Goal: Find specific page/section: Find specific page/section

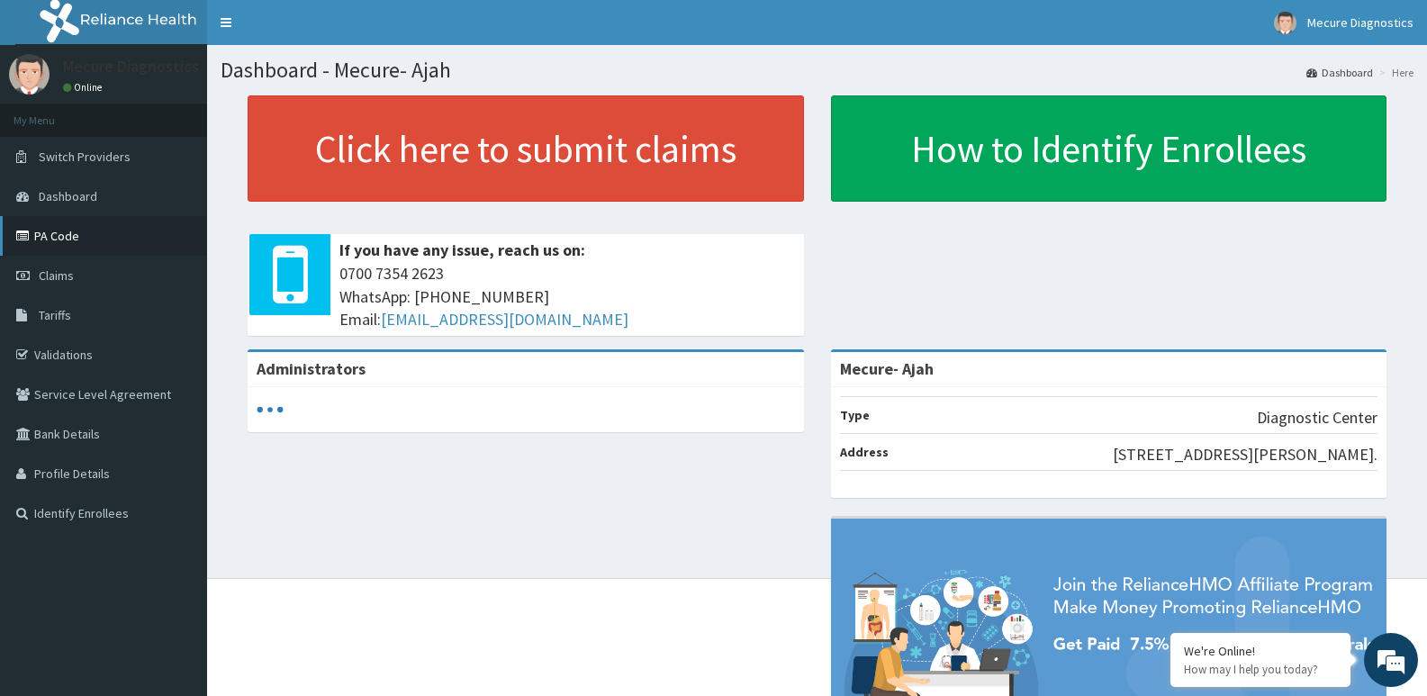
click at [82, 234] on link "PA Code" at bounding box center [103, 236] width 207 height 40
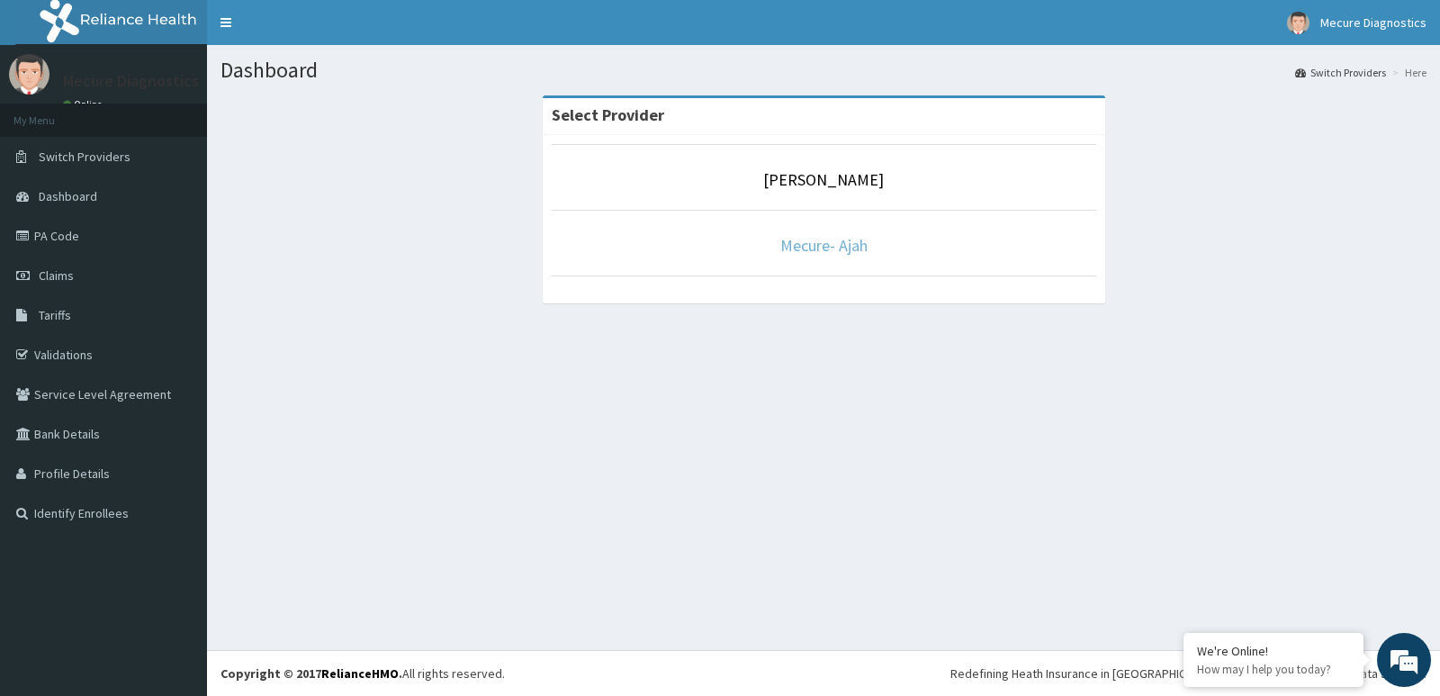
click at [809, 251] on link "Mecure- Ajah" at bounding box center [824, 245] width 87 height 21
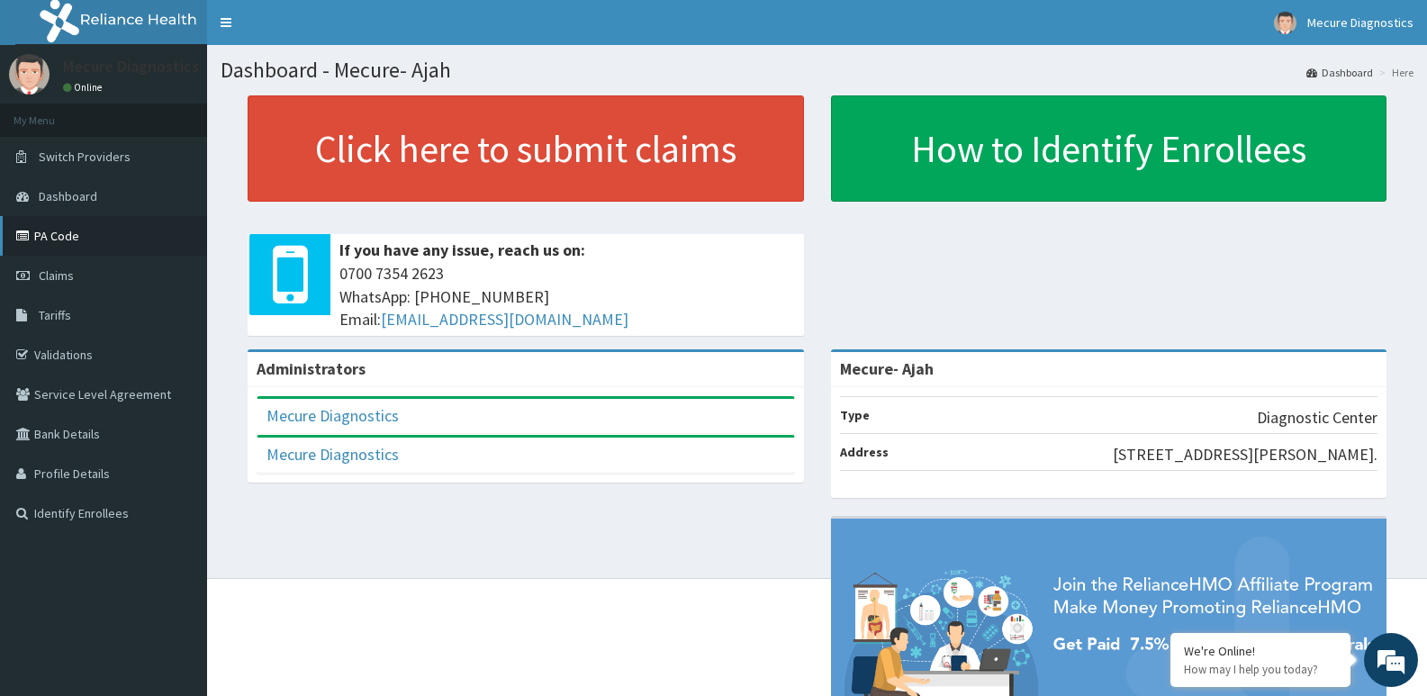
click at [91, 229] on link "PA Code" at bounding box center [103, 236] width 207 height 40
